Goal: Information Seeking & Learning: Learn about a topic

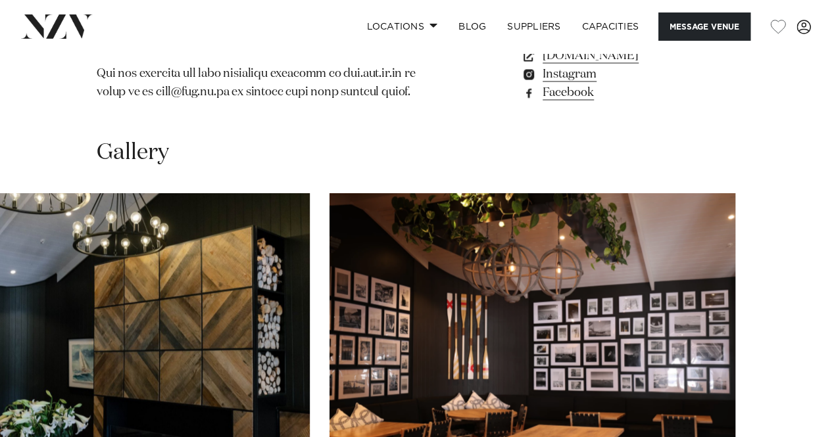
scroll to position [1250, 0]
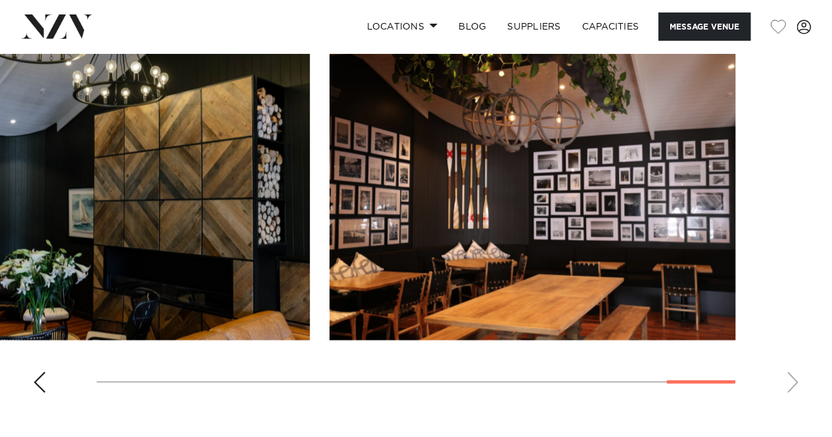
click at [21, 391] on swiper-container at bounding box center [416, 223] width 832 height 361
click at [38, 377] on div "Previous slide" at bounding box center [39, 382] width 13 height 21
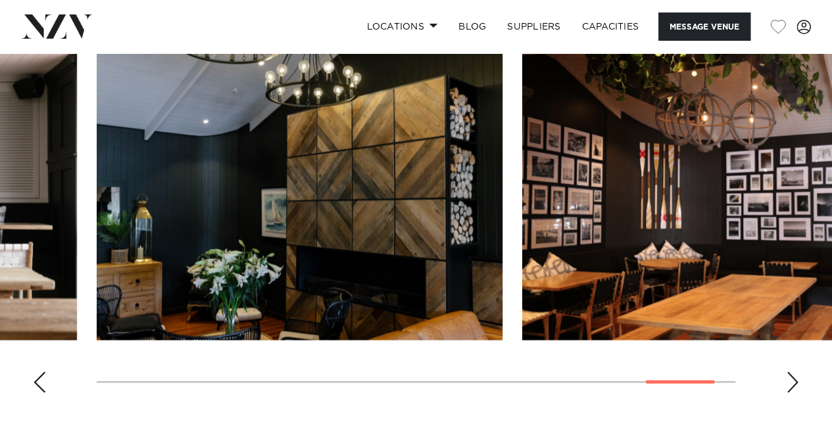
click at [38, 377] on div "Previous slide" at bounding box center [39, 382] width 13 height 21
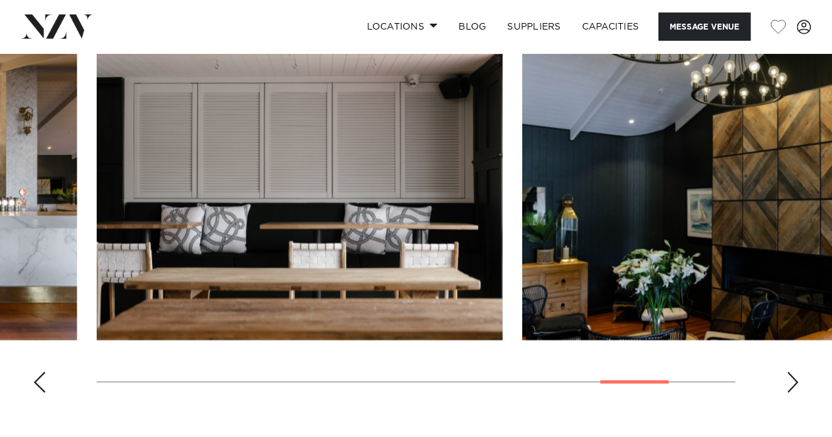
click at [38, 377] on div "Previous slide" at bounding box center [39, 382] width 13 height 21
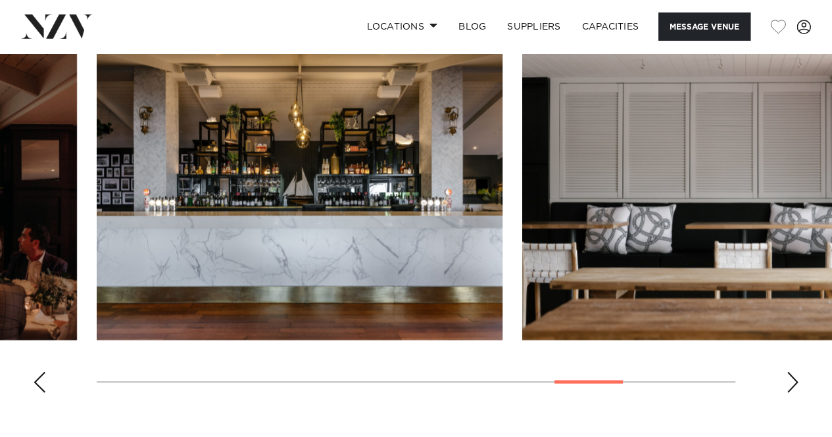
click at [333, 191] on img "11 / 14" at bounding box center [300, 192] width 406 height 298
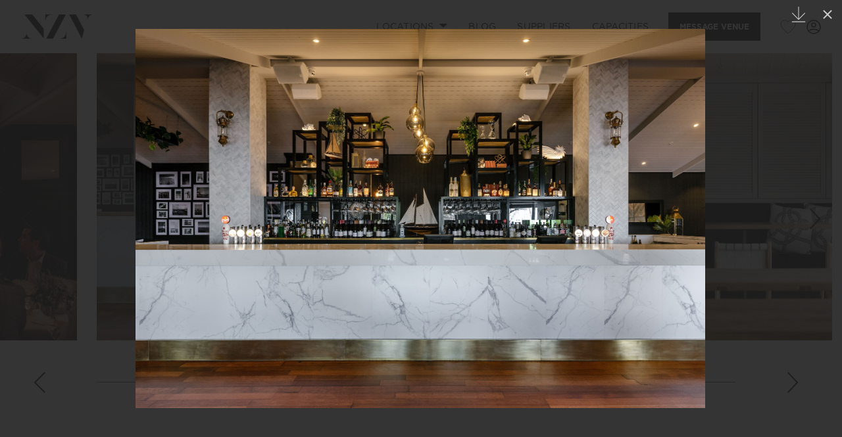
click at [748, 177] on div at bounding box center [421, 218] width 842 height 437
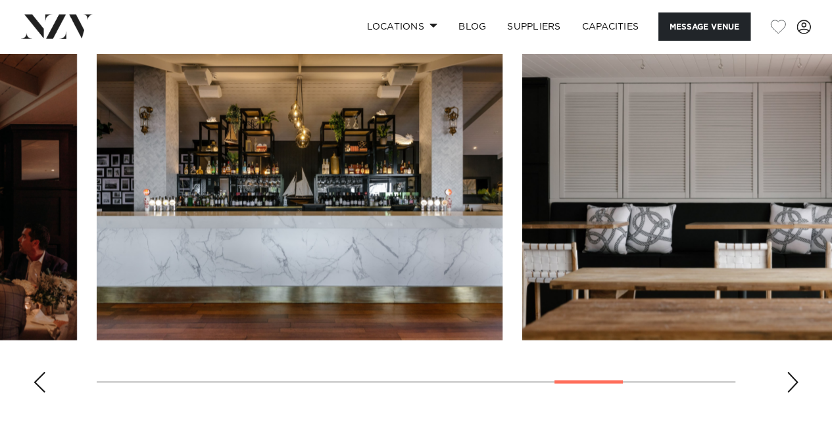
click at [767, 253] on img "12 / 14" at bounding box center [725, 192] width 406 height 298
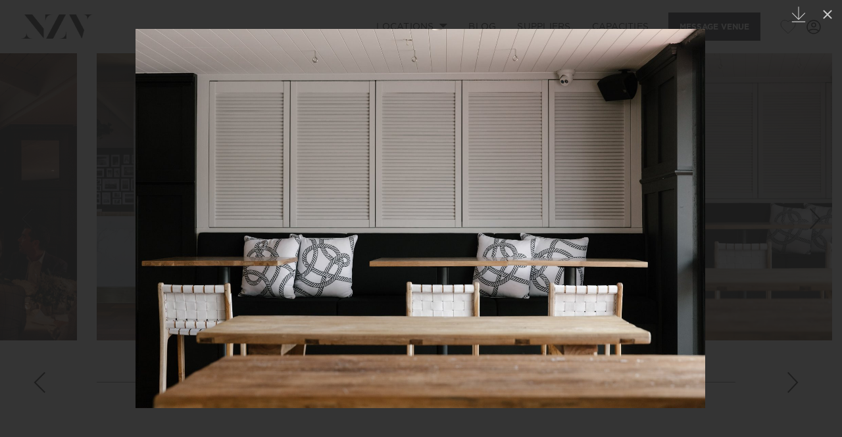
drag, startPoint x: 634, startPoint y: 219, endPoint x: 764, endPoint y: 163, distance: 141.7
click at [764, 163] on div at bounding box center [421, 218] width 842 height 437
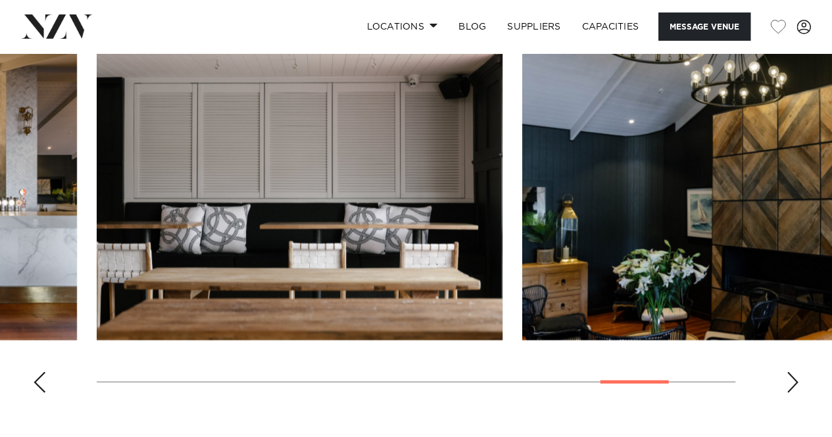
click at [786, 377] on div "Next slide" at bounding box center [792, 382] width 13 height 21
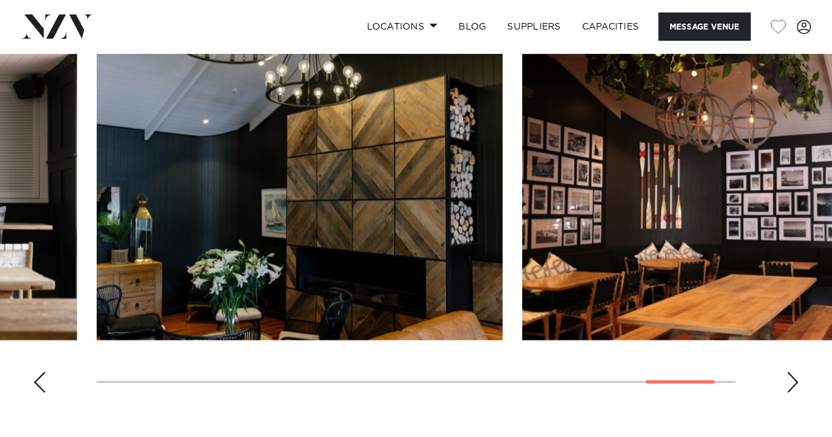
click at [786, 377] on div "Next slide" at bounding box center [792, 382] width 13 height 21
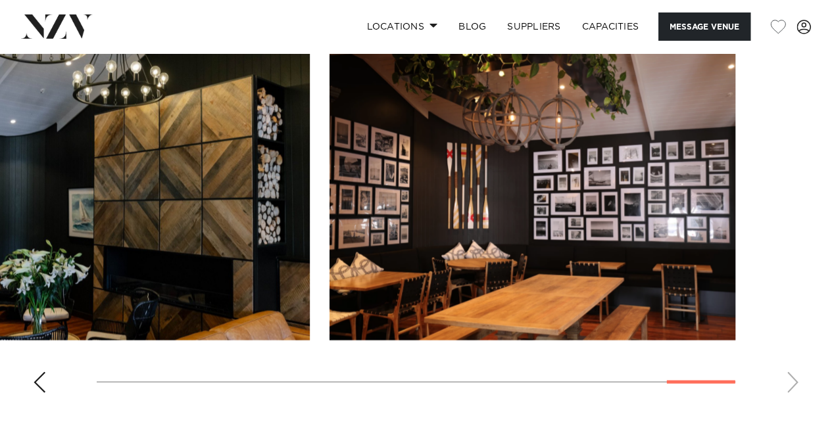
click at [527, 193] on img "14 / 14" at bounding box center [532, 192] width 406 height 298
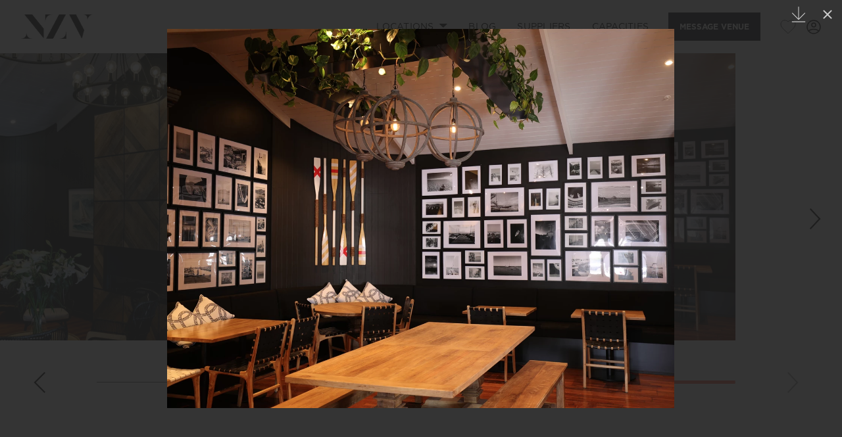
click at [760, 266] on div at bounding box center [421, 218] width 842 height 437
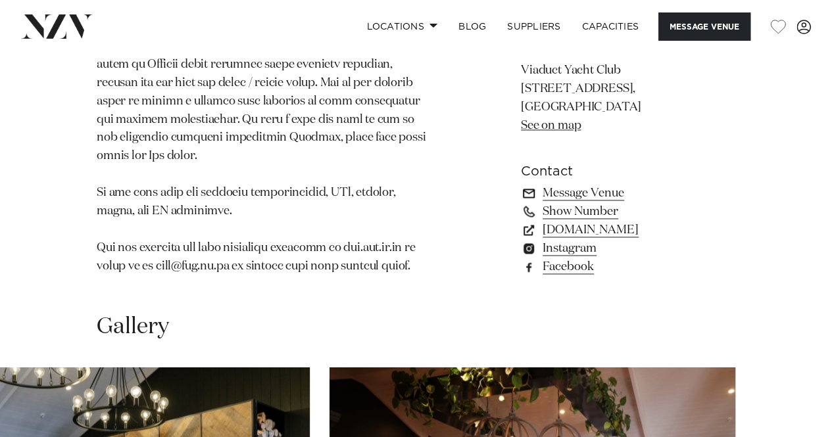
scroll to position [789, 0]
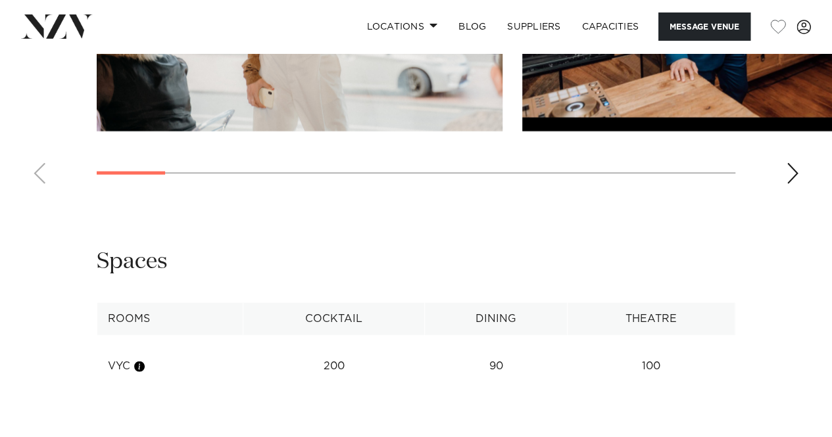
scroll to position [1352, 0]
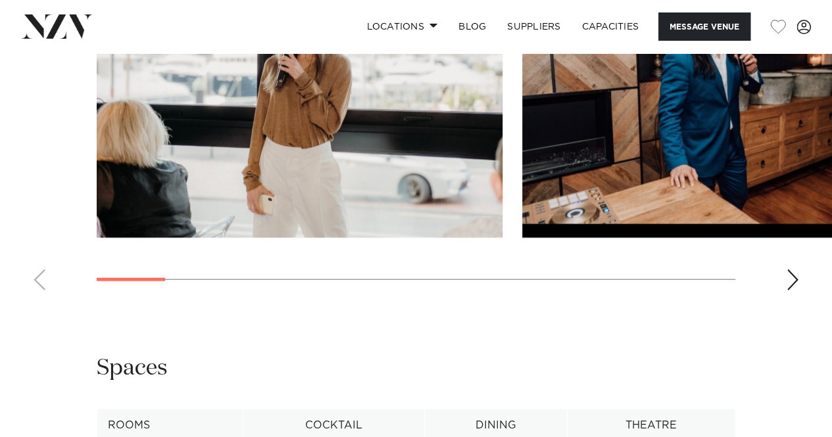
click at [789, 279] on div "Next slide" at bounding box center [792, 280] width 13 height 21
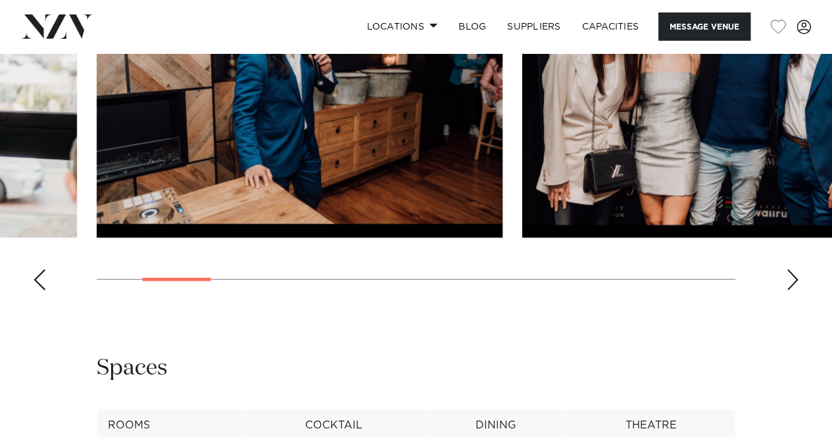
click at [788, 278] on div "Next slide" at bounding box center [792, 280] width 13 height 21
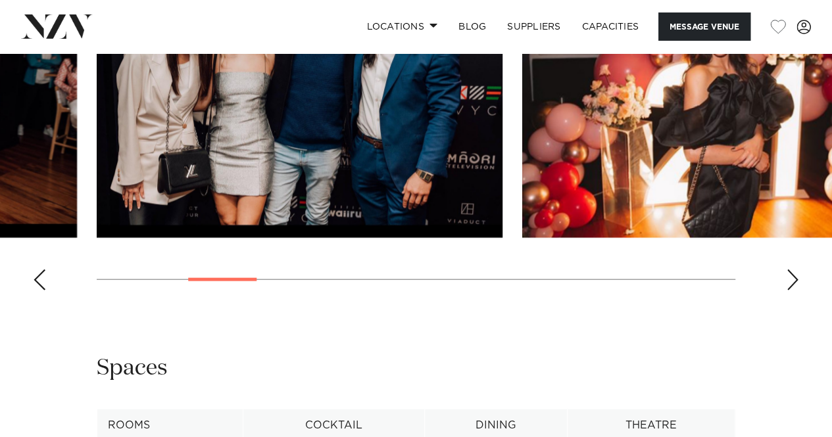
click at [788, 278] on div "Next slide" at bounding box center [792, 280] width 13 height 21
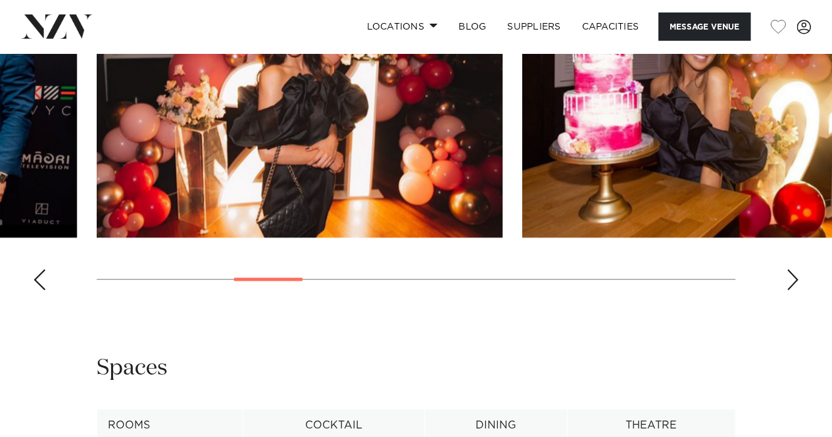
click at [788, 278] on div "Next slide" at bounding box center [792, 280] width 13 height 21
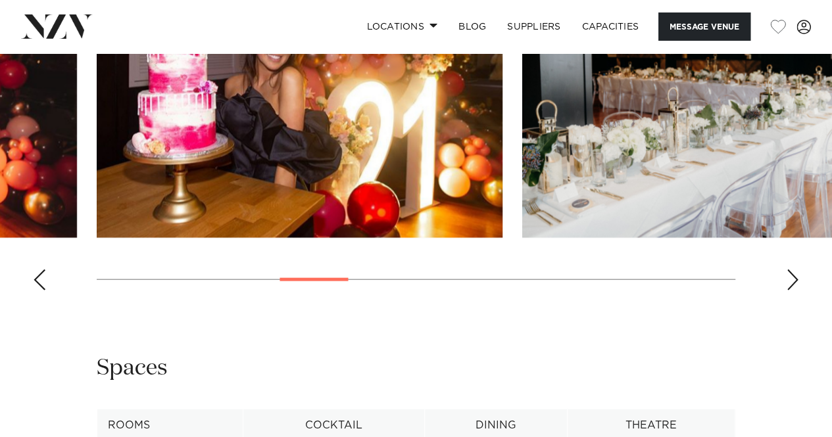
click at [788, 278] on div "Next slide" at bounding box center [792, 280] width 13 height 21
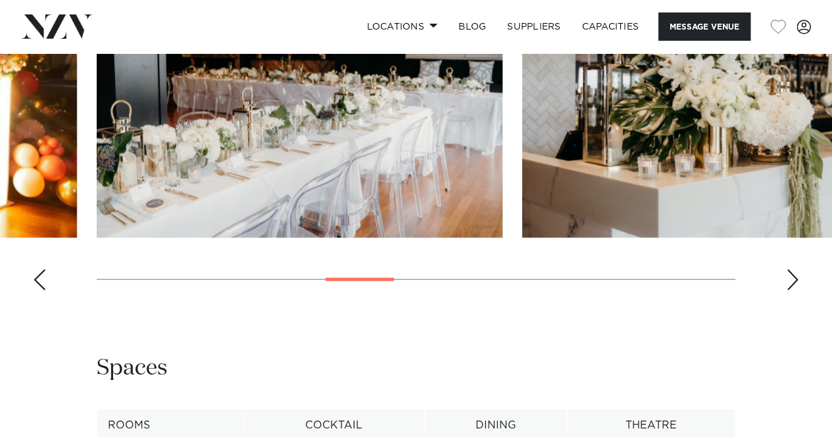
click at [788, 278] on div "Next slide" at bounding box center [792, 280] width 13 height 21
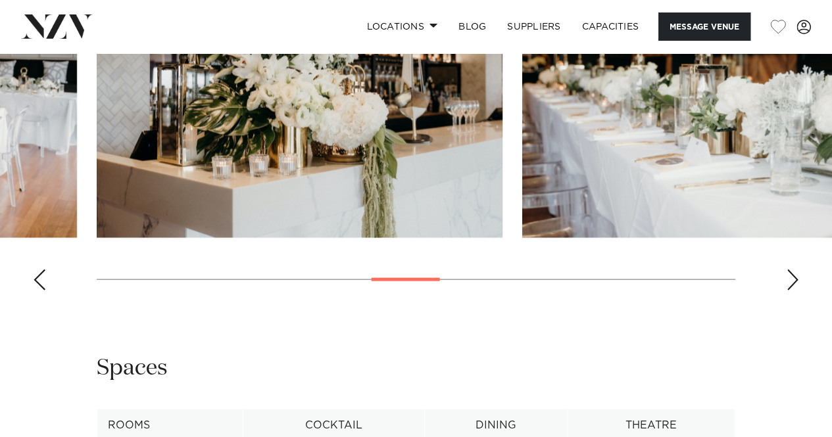
click at [788, 278] on div "Next slide" at bounding box center [792, 280] width 13 height 21
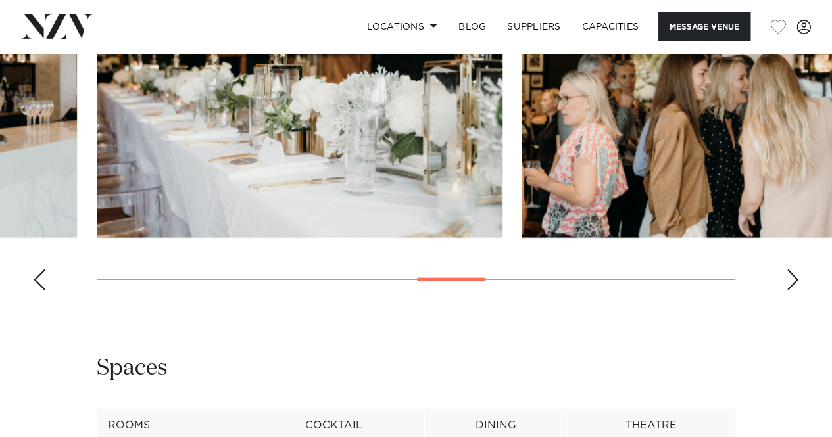
click at [788, 278] on div "Next slide" at bounding box center [792, 280] width 13 height 21
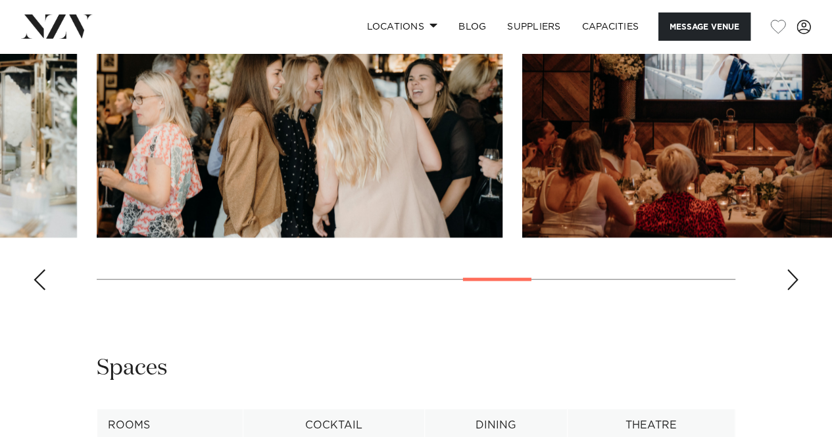
click at [788, 278] on div "Next slide" at bounding box center [792, 280] width 13 height 21
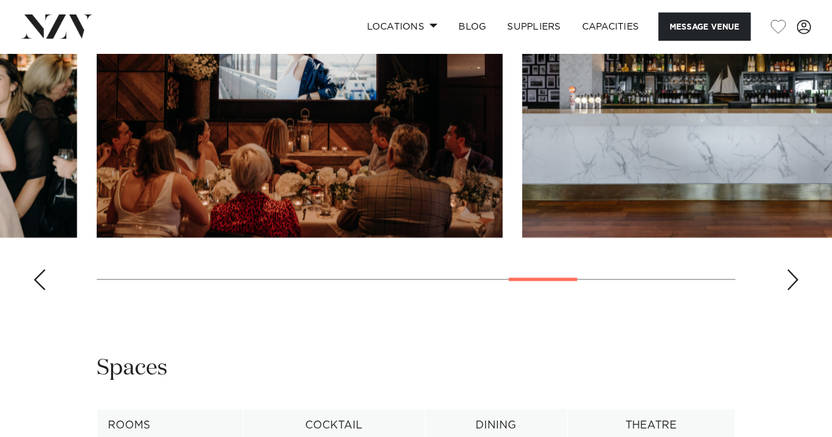
click at [788, 278] on div "Next slide" at bounding box center [792, 280] width 13 height 21
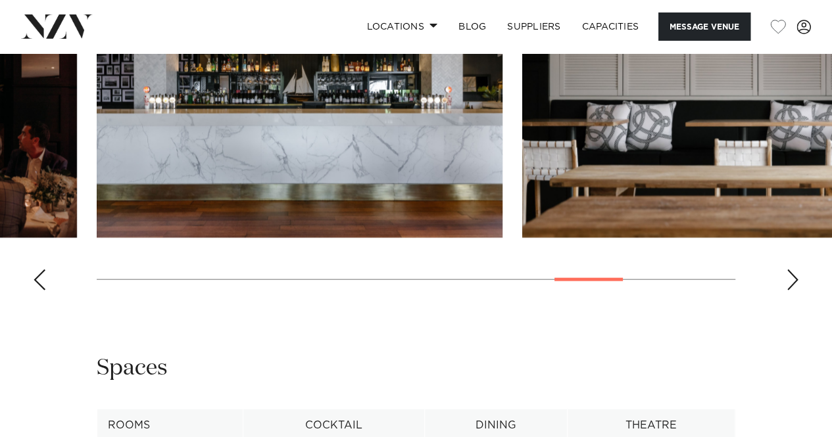
click at [754, 141] on img "12 / 14" at bounding box center [725, 89] width 406 height 298
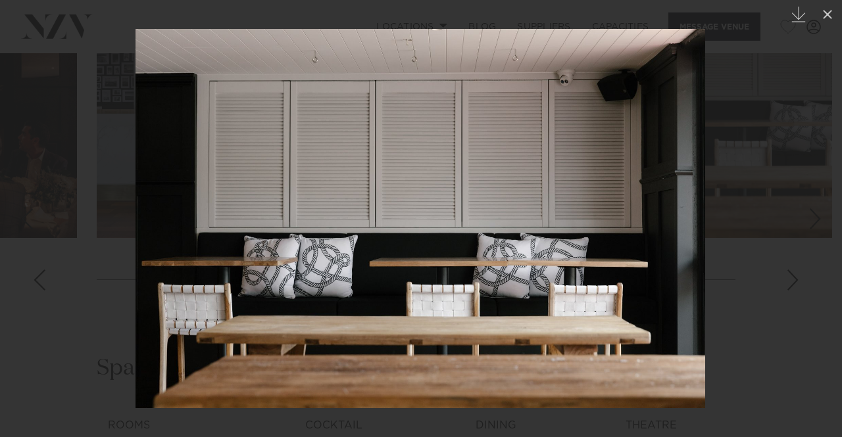
click at [734, 180] on div at bounding box center [421, 218] width 842 height 437
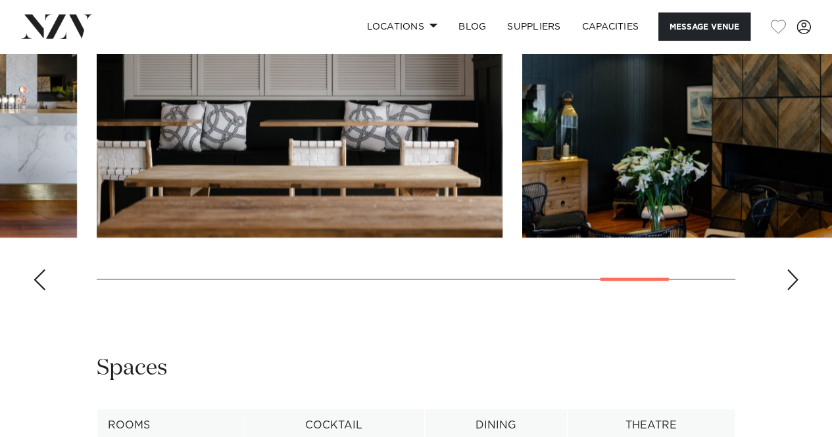
click at [788, 289] on div "Next slide" at bounding box center [792, 280] width 13 height 21
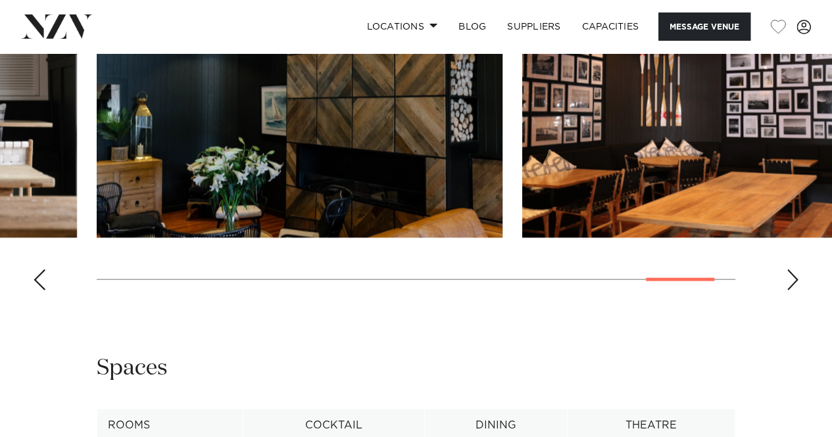
click at [788, 289] on div "Next slide" at bounding box center [792, 280] width 13 height 21
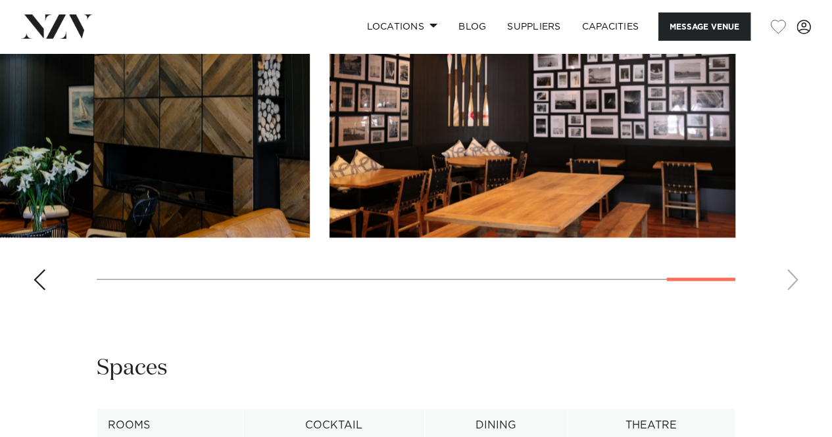
click at [522, 109] on img "14 / 14" at bounding box center [532, 89] width 406 height 298
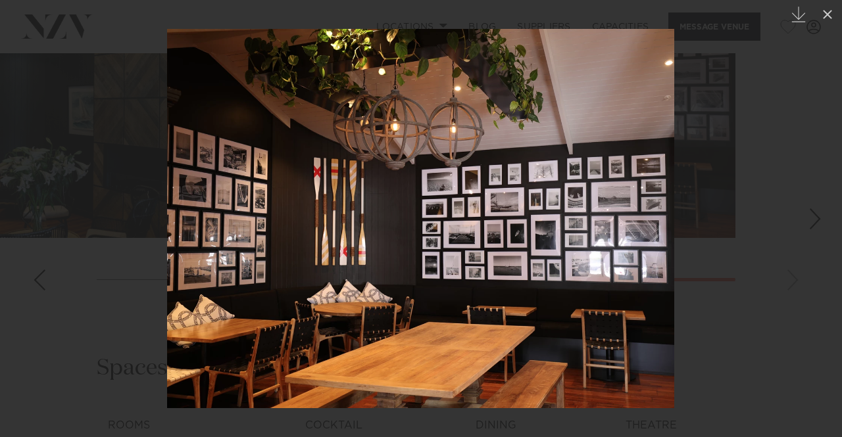
click at [114, 67] on div at bounding box center [421, 218] width 842 height 437
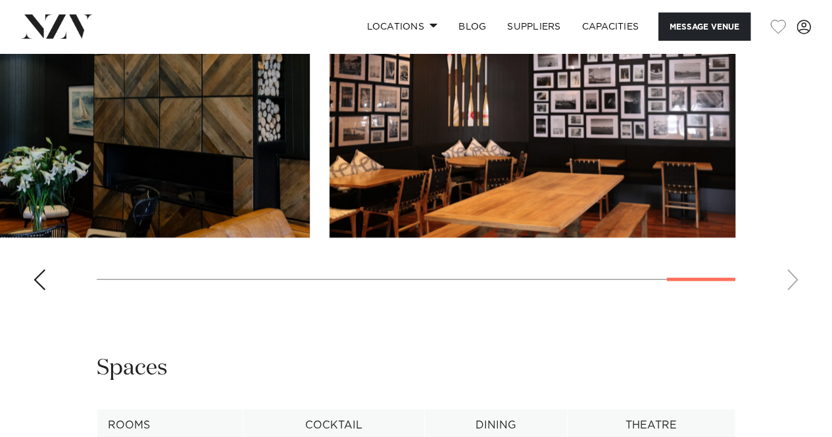
click at [49, 29] on img at bounding box center [57, 26] width 72 height 24
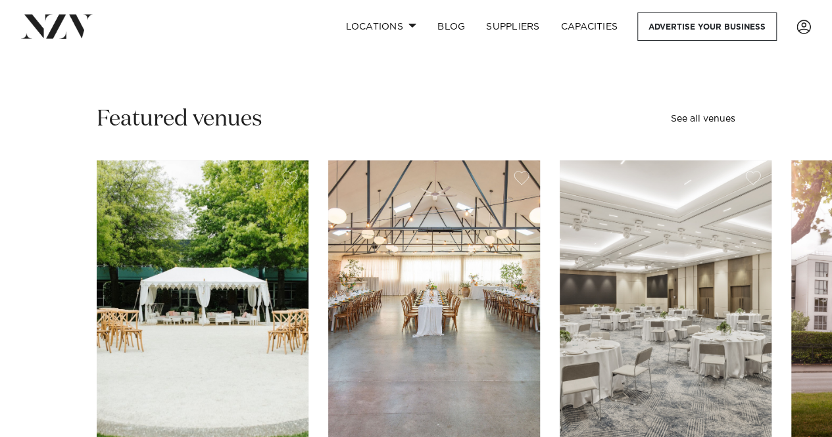
scroll to position [460, 0]
